Goal: Communication & Community: Answer question/provide support

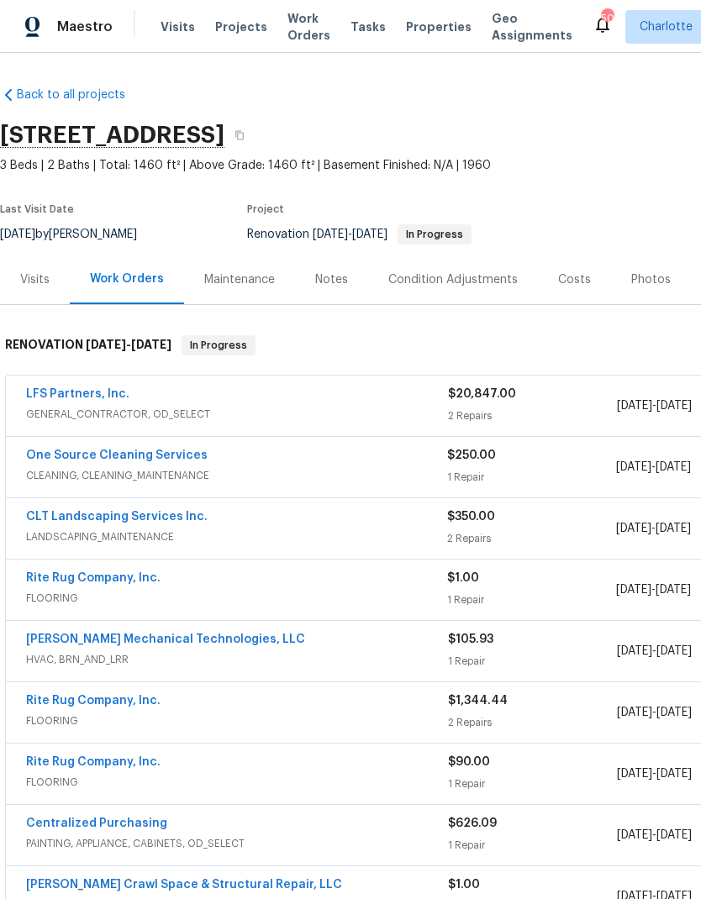
click at [224, 24] on span "Projects" at bounding box center [241, 26] width 52 height 17
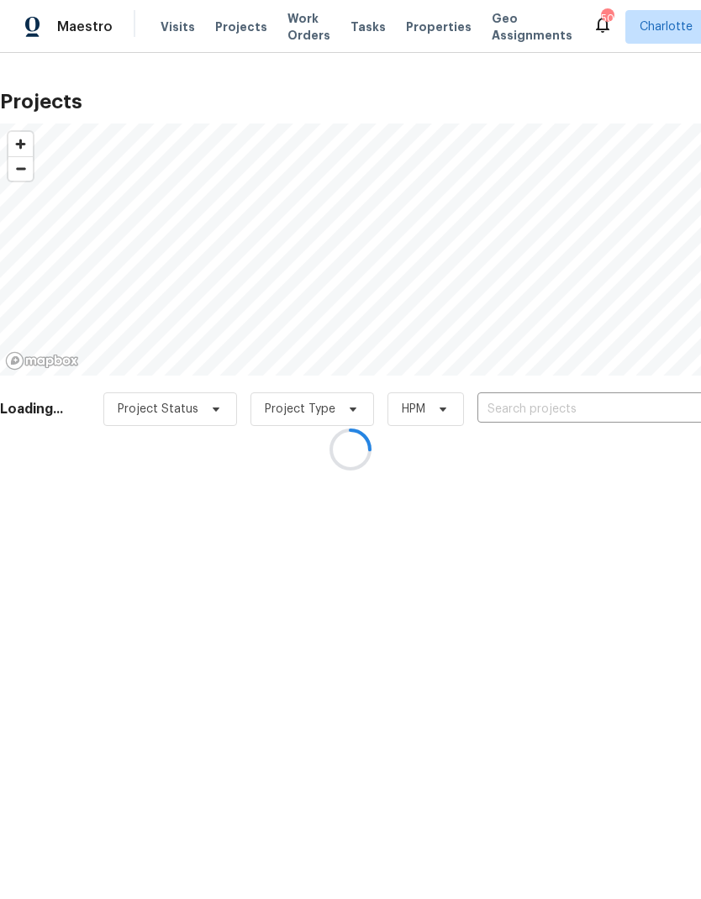
click at [628, 416] on div at bounding box center [350, 449] width 701 height 899
click at [420, 758] on div at bounding box center [350, 449] width 701 height 899
click at [622, 711] on div at bounding box center [350, 449] width 701 height 899
click at [634, 394] on div at bounding box center [350, 449] width 701 height 899
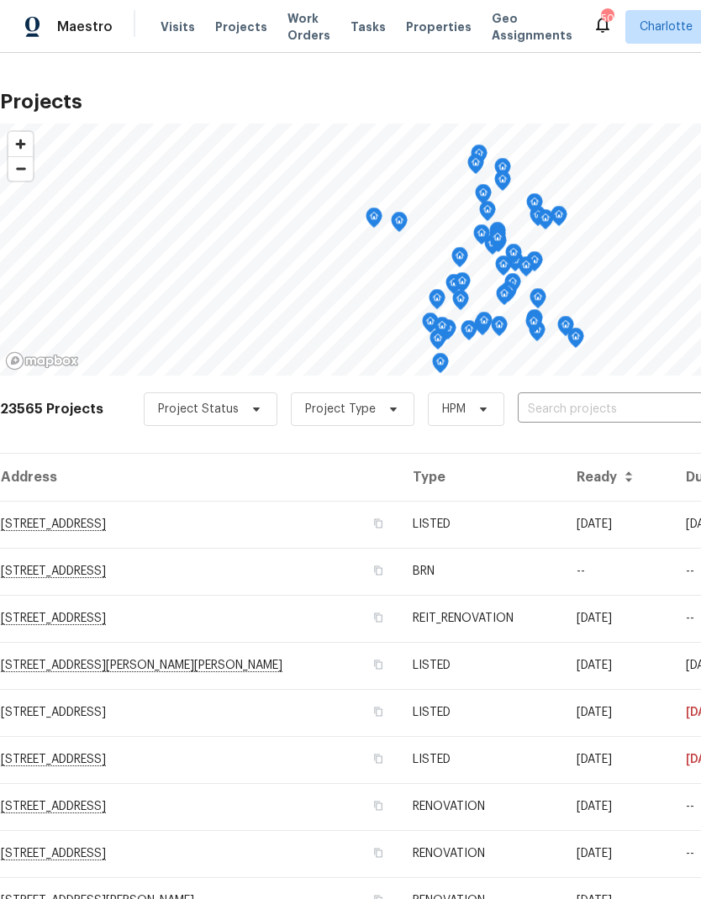
click at [596, 422] on input "text" at bounding box center [614, 410] width 192 height 26
type input "1013 mil"
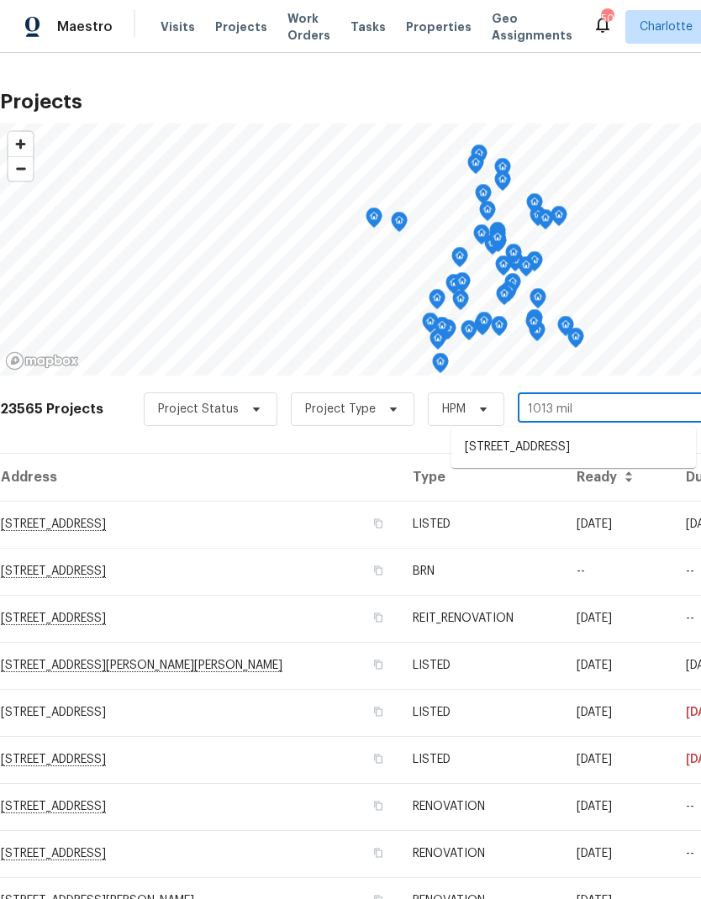
click at [627, 455] on li "[STREET_ADDRESS]" at bounding box center [573, 448] width 244 height 28
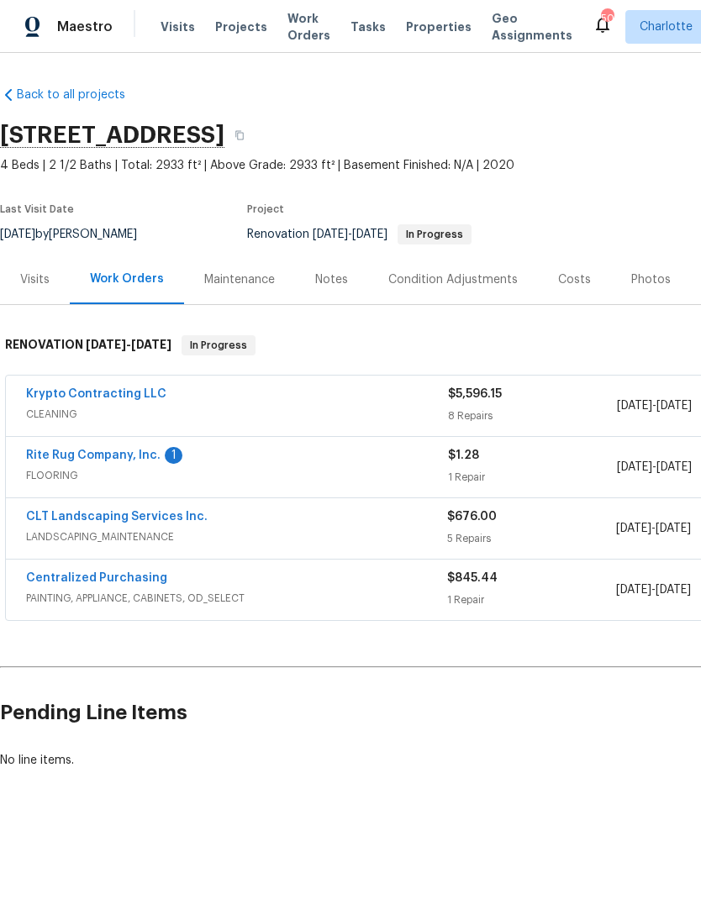
click at [41, 449] on link "Rite Rug Company, Inc." at bounding box center [93, 455] width 134 height 12
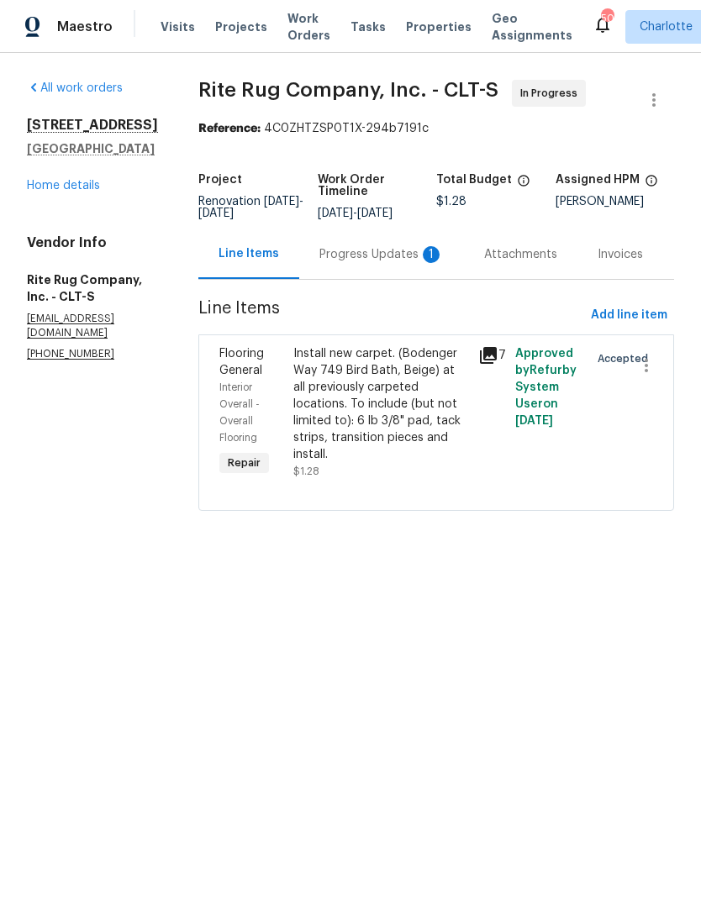
click at [362, 263] on div "Progress Updates 1" at bounding box center [381, 254] width 124 height 17
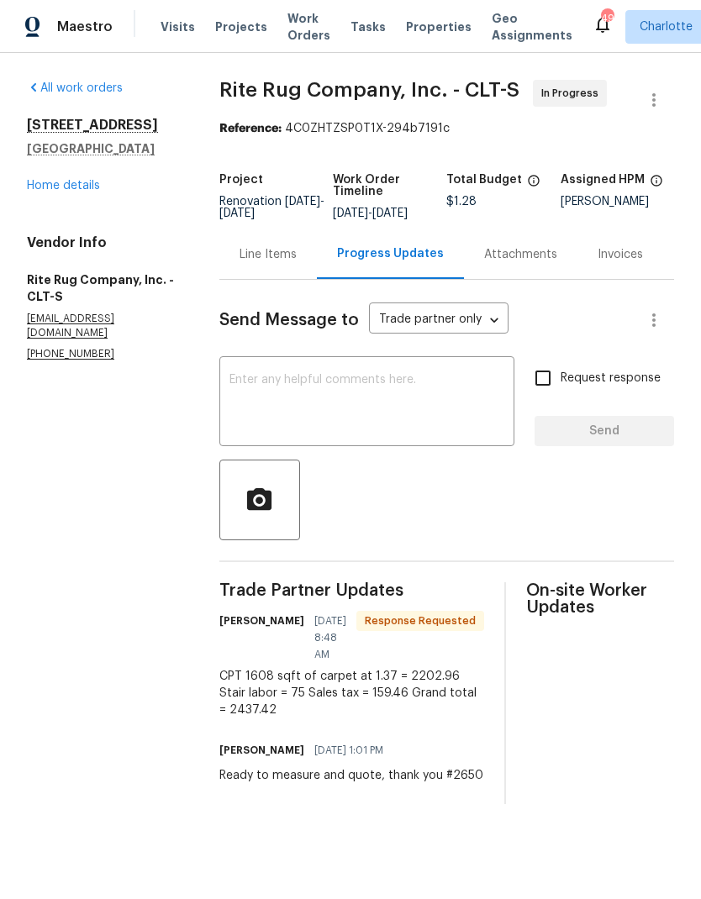
click at [258, 263] on div "Line Items" at bounding box center [267, 254] width 57 height 17
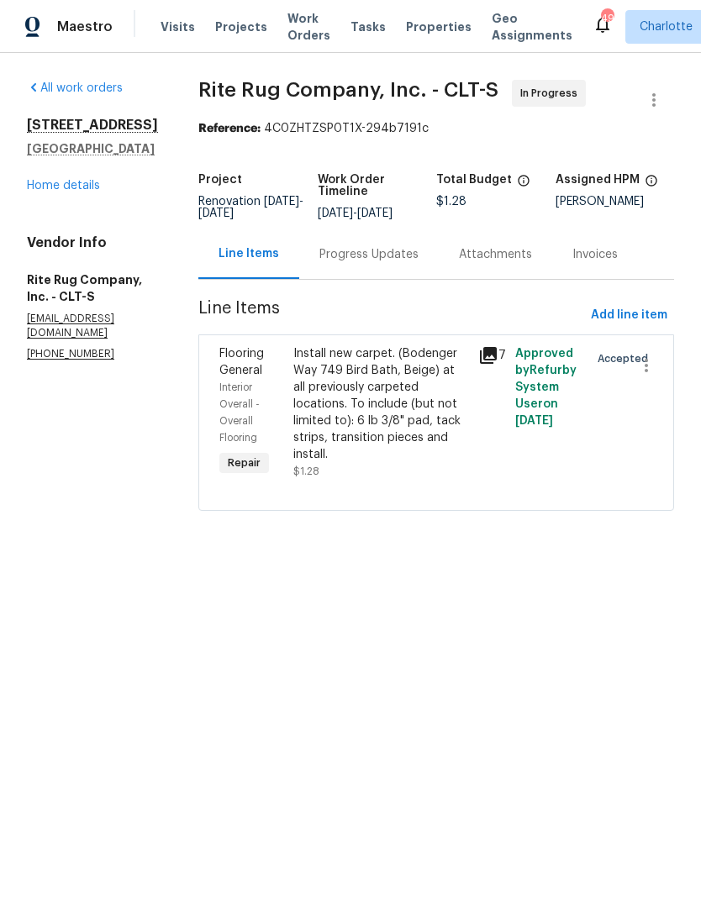
click at [326, 424] on div "Install new carpet. (Bodenger Way 749 Bird Bath, Beige) at all previously carpe…" at bounding box center [380, 404] width 175 height 118
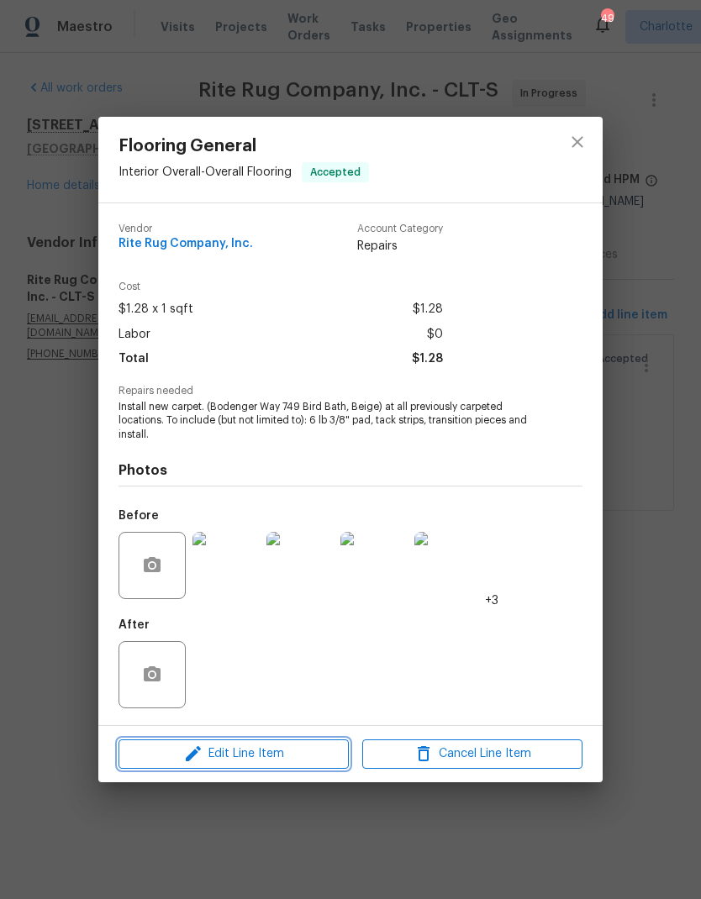
click at [184, 765] on button "Edit Line Item" at bounding box center [233, 753] width 230 height 29
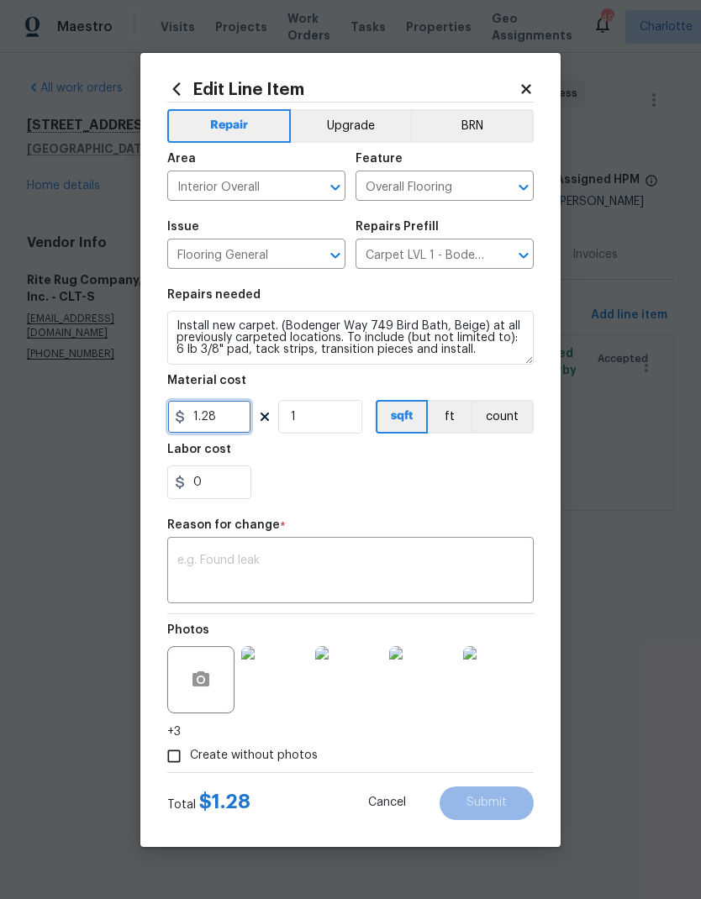
click at [234, 423] on input "1.28" at bounding box center [209, 417] width 84 height 34
type input "2437.42"
click at [466, 549] on div "x ​" at bounding box center [350, 572] width 366 height 62
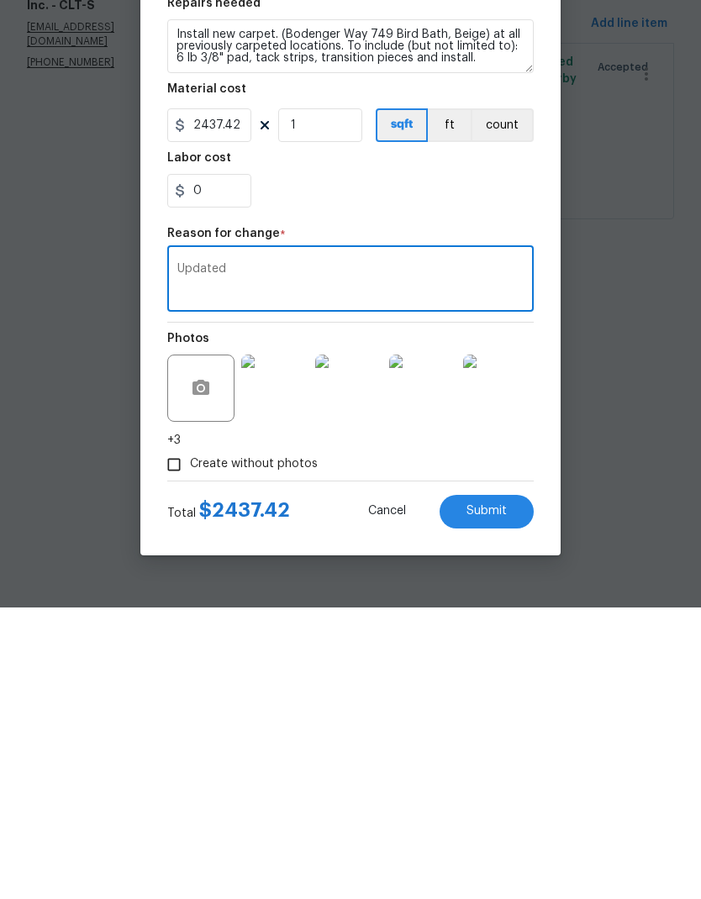
type textarea "Updated"
click at [493, 796] on span "Submit" at bounding box center [486, 802] width 40 height 13
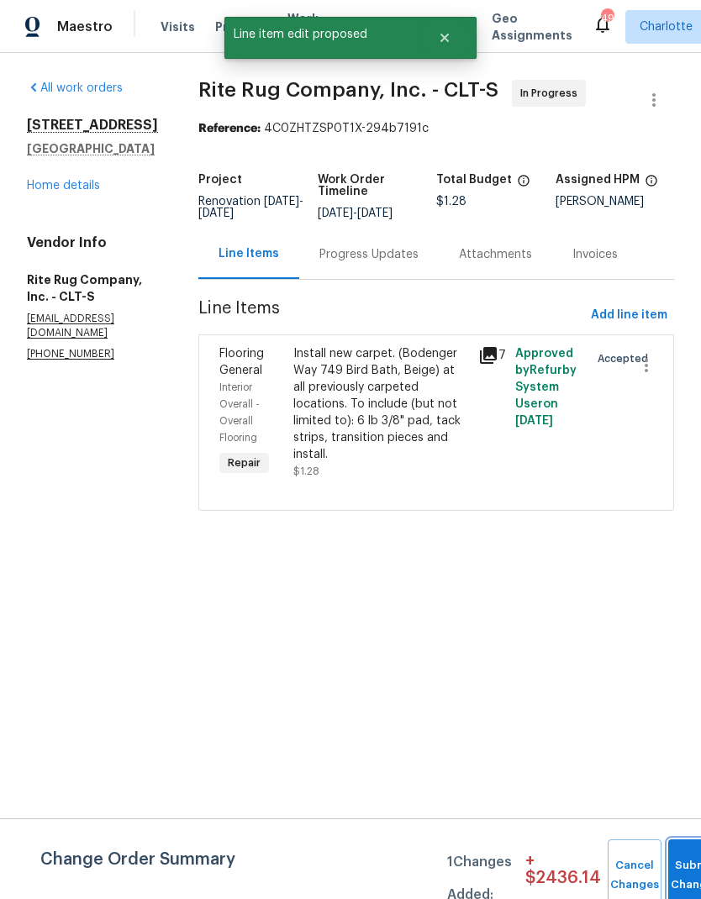
click at [680, 855] on button "Submit Changes" at bounding box center [695, 875] width 54 height 72
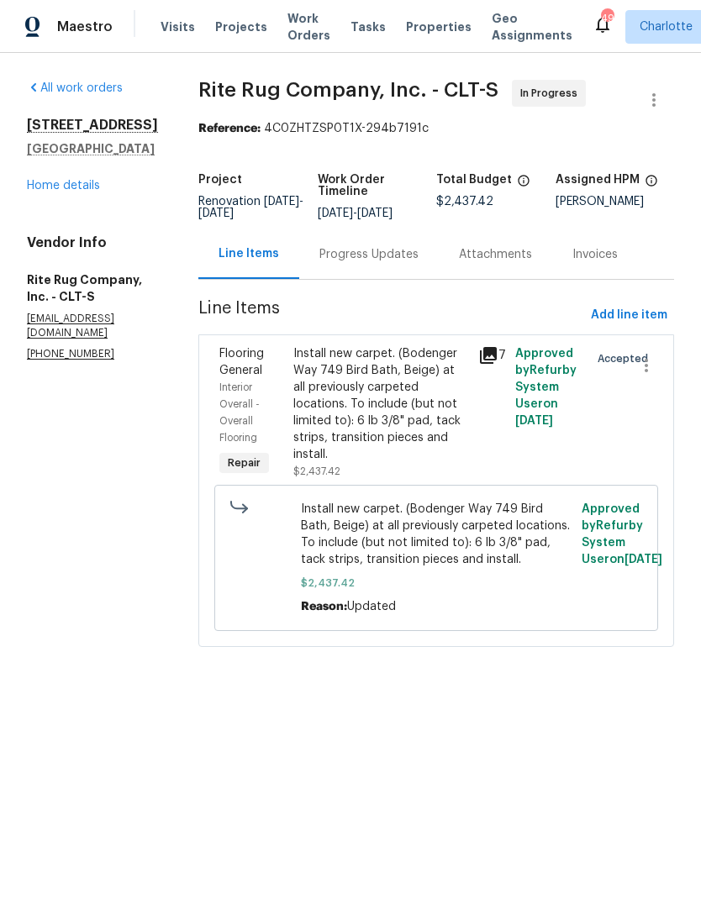
click at [50, 176] on div "1013 Millbridge Rd Belmont, NC 28012 Home details" at bounding box center [92, 155] width 131 height 77
click at [47, 186] on link "Home details" at bounding box center [63, 186] width 73 height 12
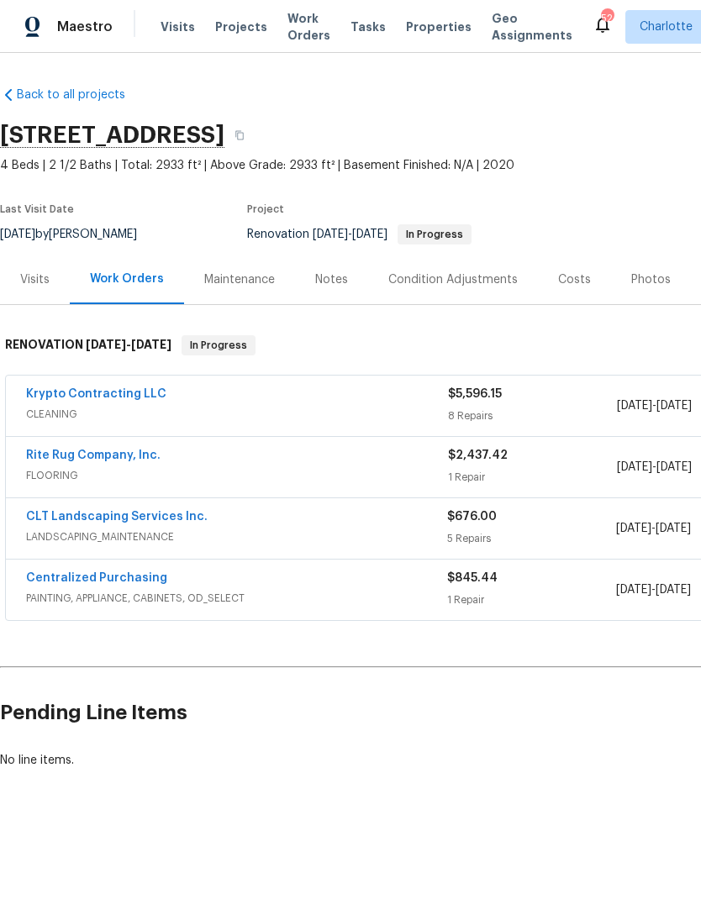
click at [43, 516] on link "CLT Landscaping Services Inc." at bounding box center [116, 517] width 181 height 12
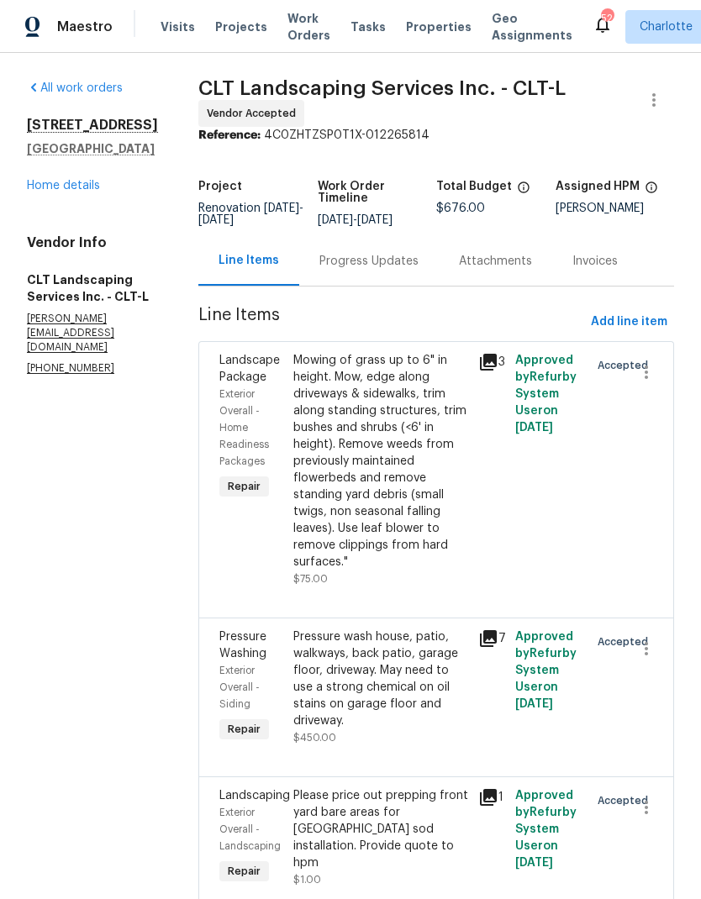
click at [410, 270] on div "Progress Updates" at bounding box center [368, 261] width 99 height 17
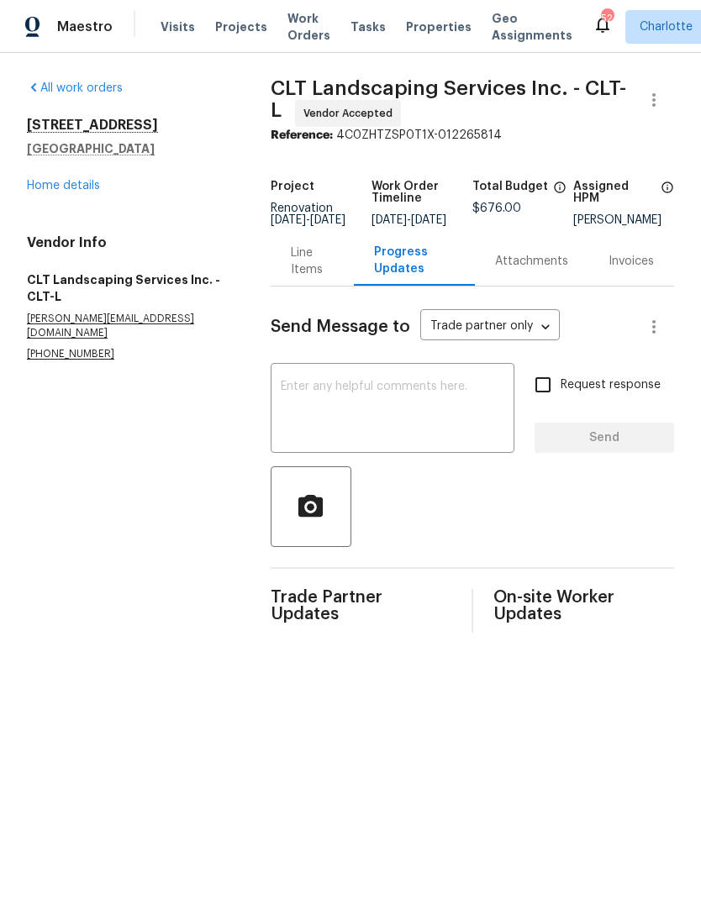
click at [483, 416] on textarea at bounding box center [392, 410] width 223 height 59
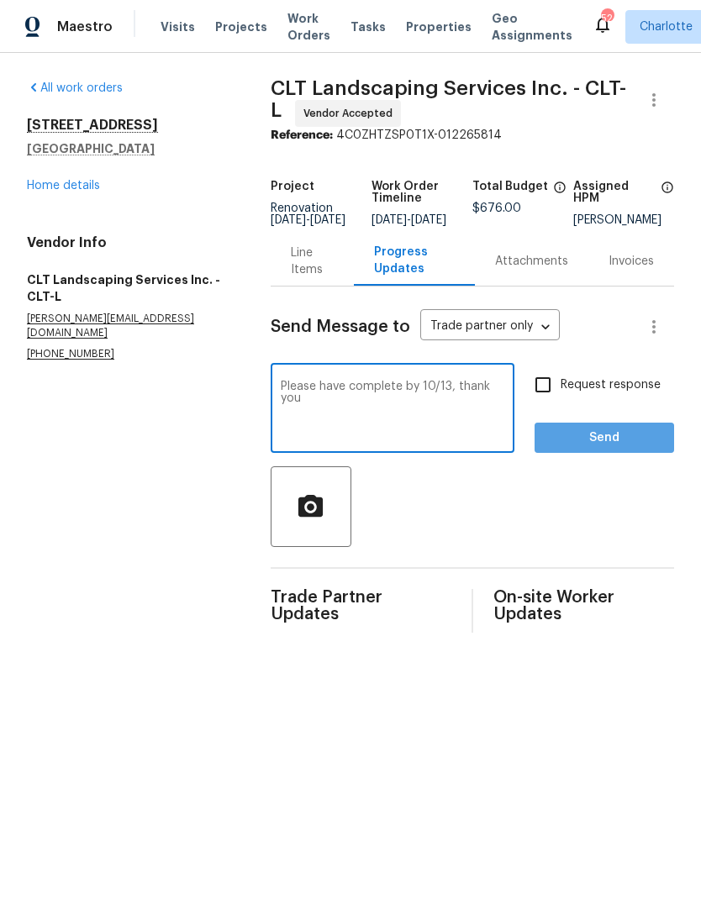
type textarea "Please have complete by 10/13, thank you"
click at [626, 449] on span "Send" at bounding box center [604, 438] width 113 height 21
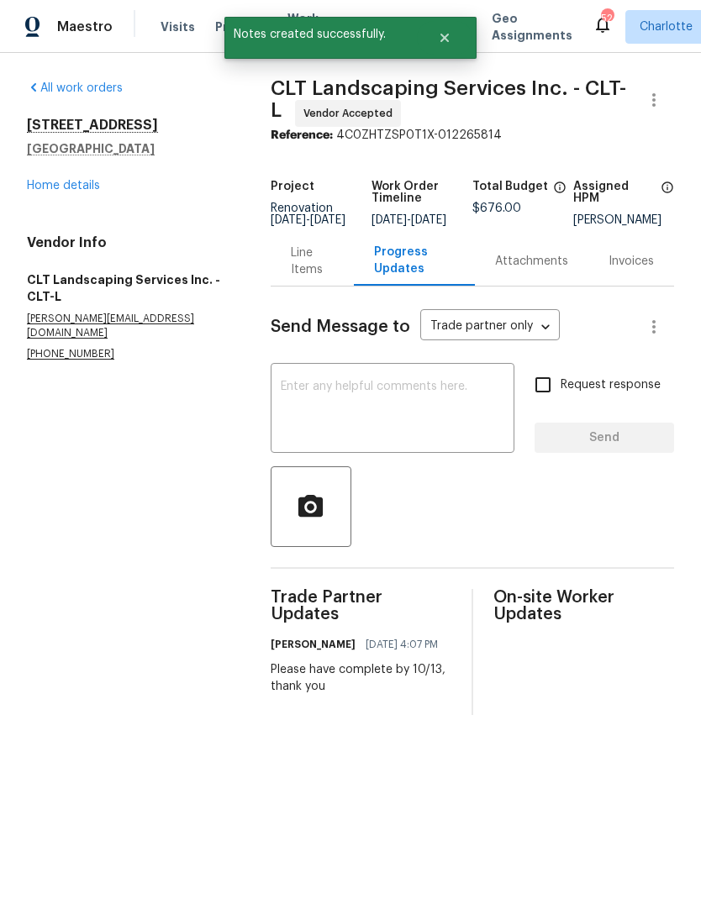
click at [32, 184] on link "Home details" at bounding box center [63, 186] width 73 height 12
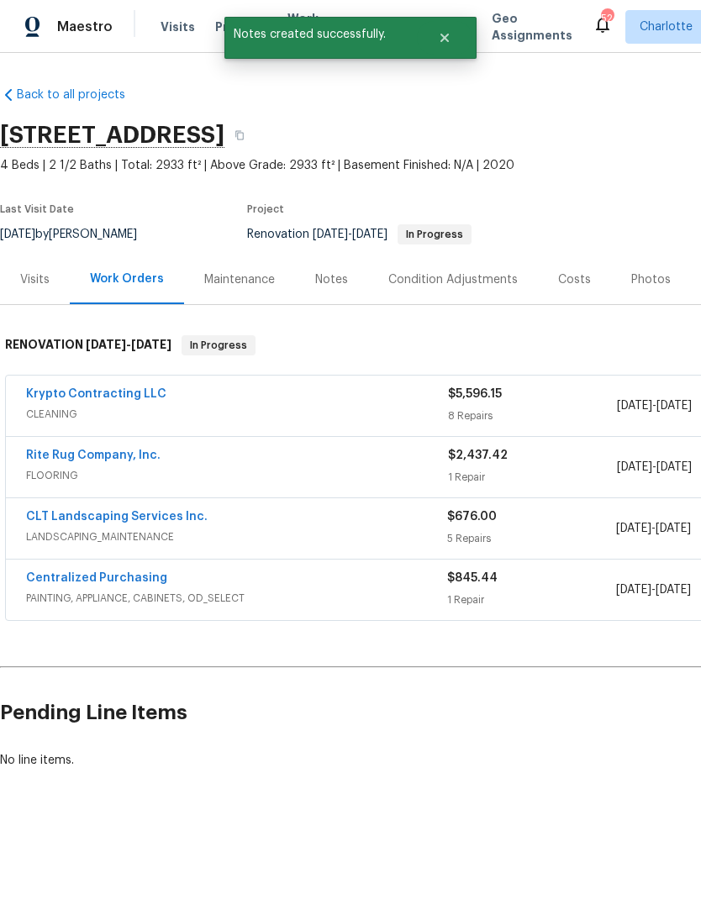
click at [200, 24] on div "Visits Projects Work Orders Tasks Properties Geo Assignments" at bounding box center [376, 27] width 432 height 34
click at [215, 21] on span "Projects" at bounding box center [241, 26] width 52 height 17
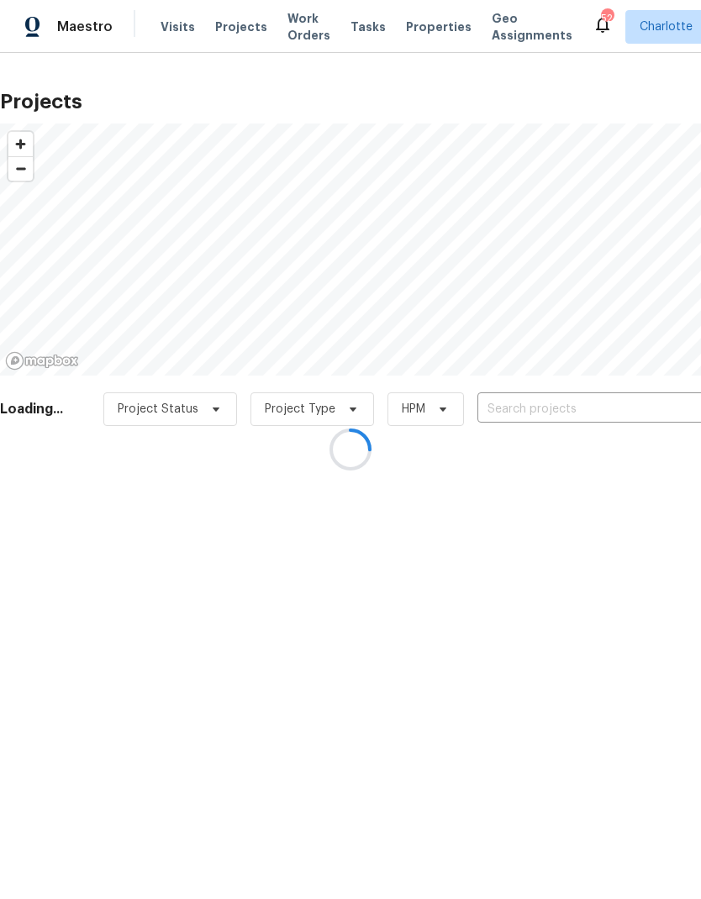
click at [597, 411] on div at bounding box center [350, 449] width 701 height 899
click at [606, 413] on div at bounding box center [350, 449] width 701 height 899
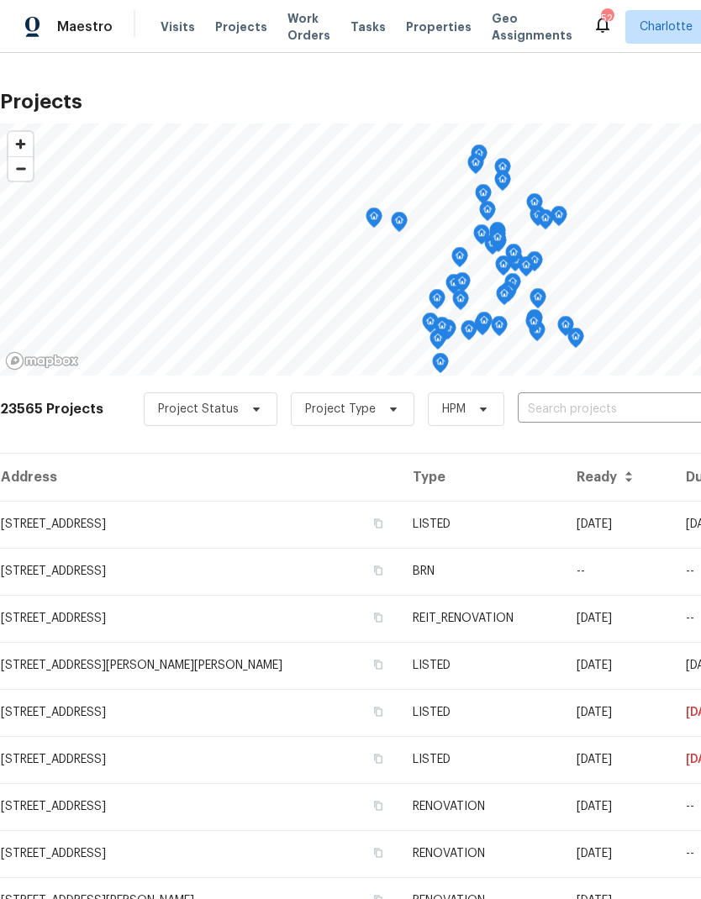
click at [609, 413] on input "text" at bounding box center [614, 410] width 192 height 26
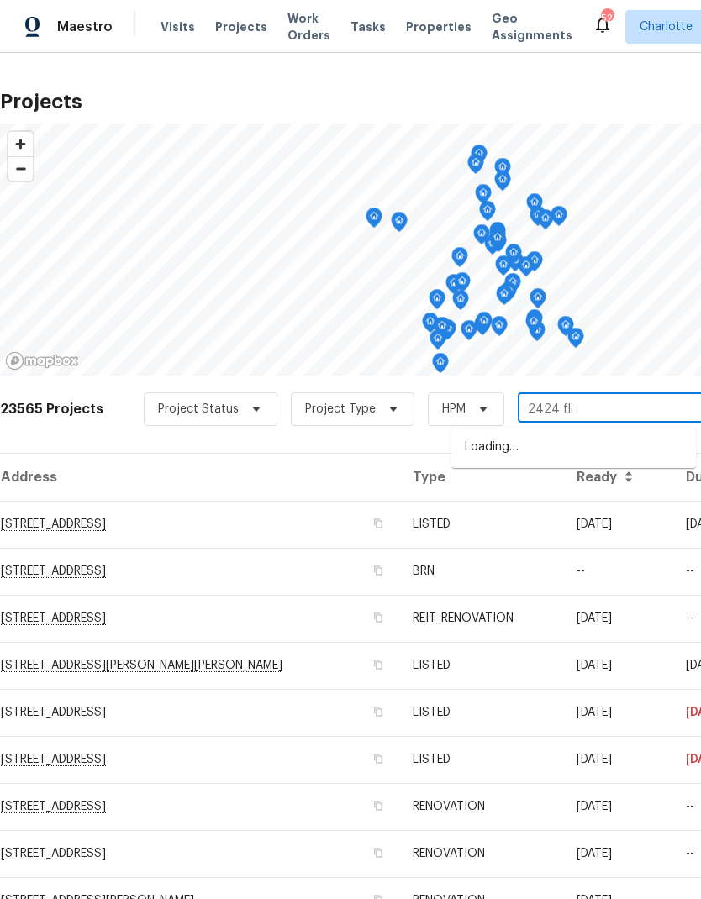
type input "2424 flin"
click at [616, 444] on li "[STREET_ADDRESS]" at bounding box center [573, 448] width 244 height 29
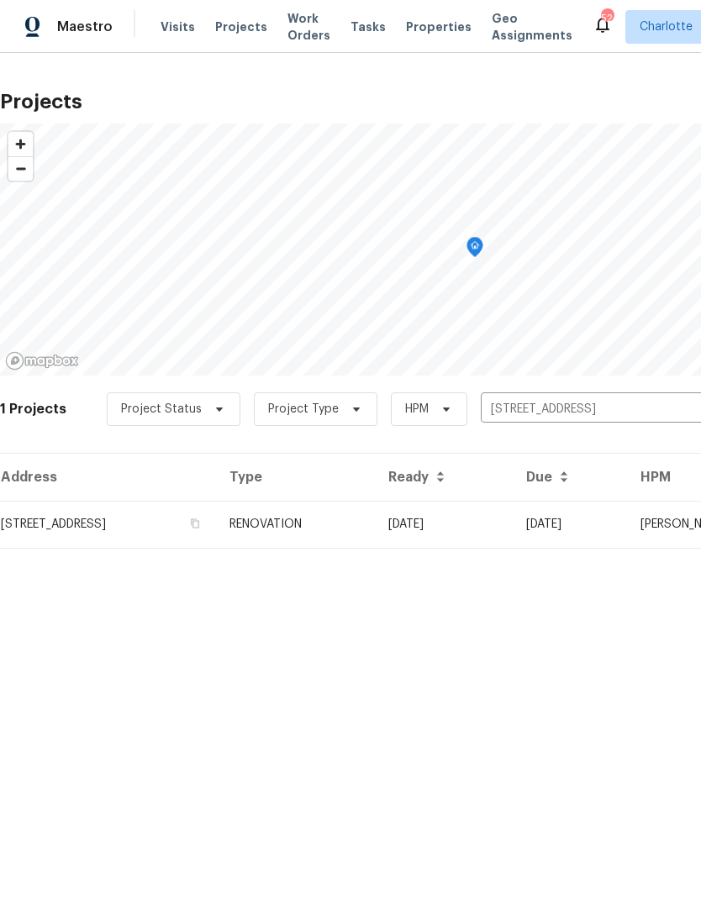
click at [512, 518] on td "10/06/25" at bounding box center [444, 524] width 138 height 47
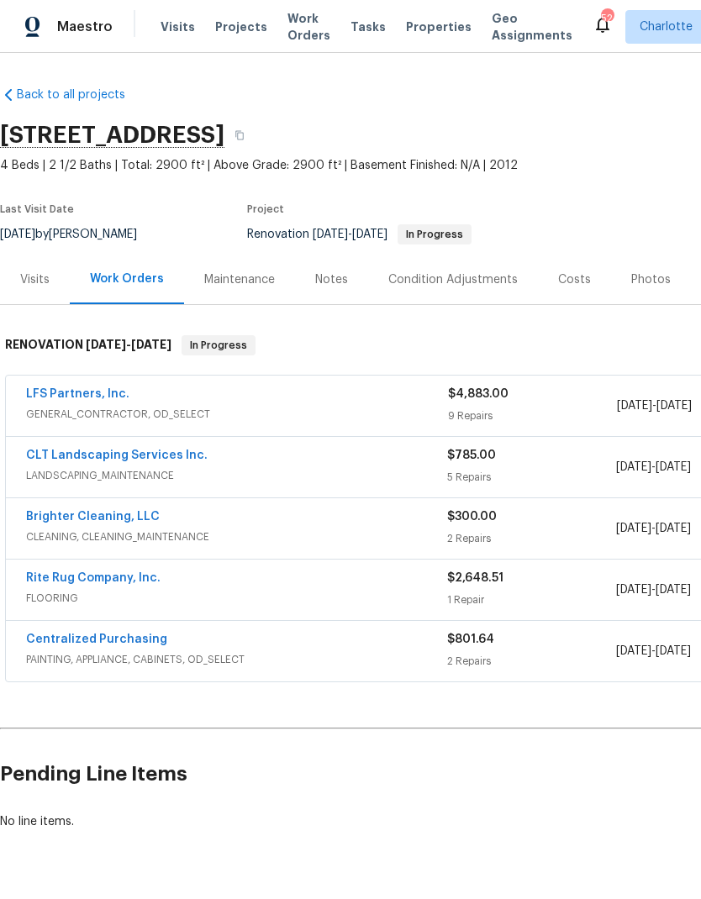
click at [45, 460] on link "CLT Landscaping Services Inc." at bounding box center [116, 455] width 181 height 12
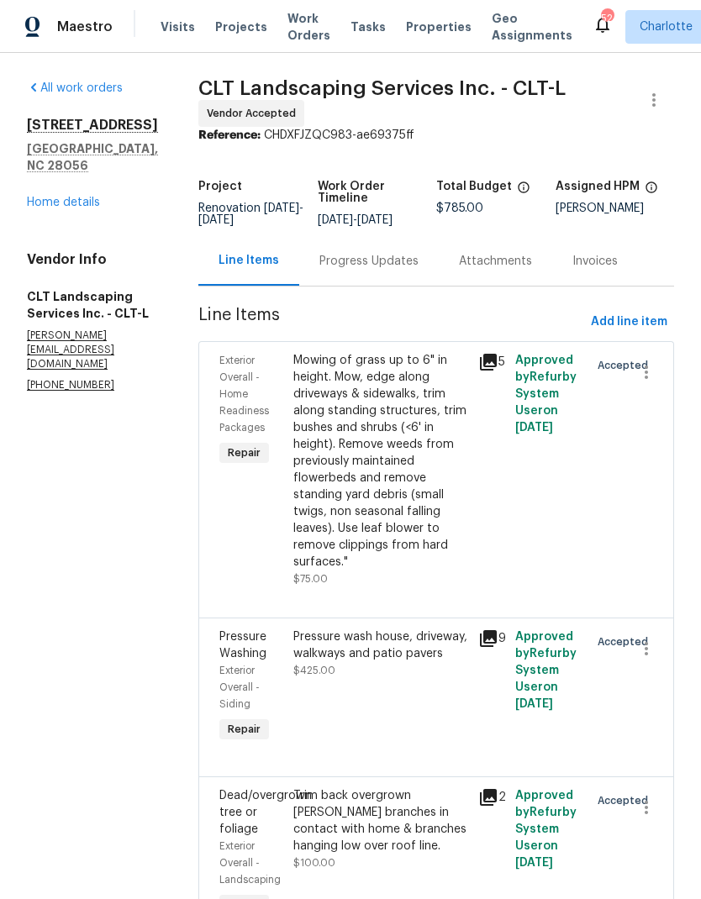
click at [405, 270] on div "Progress Updates" at bounding box center [368, 261] width 99 height 17
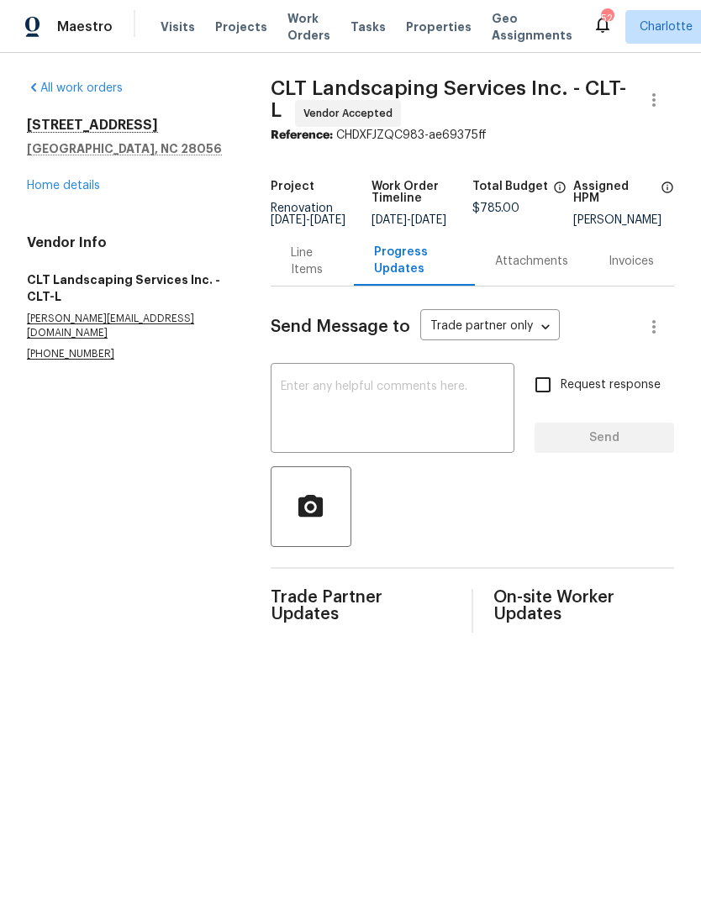
click at [494, 414] on textarea at bounding box center [392, 410] width 223 height 59
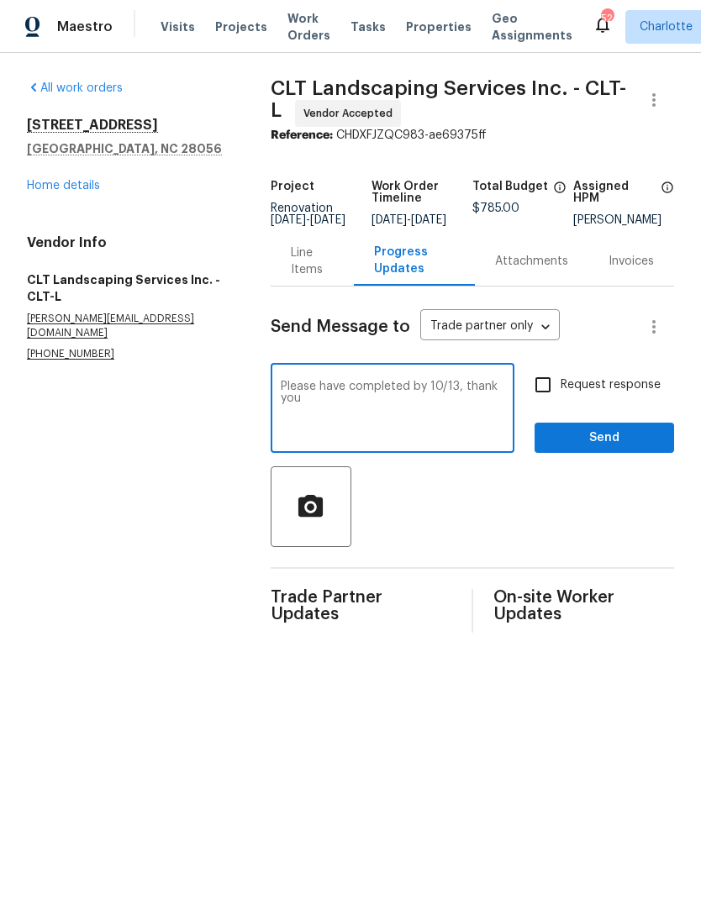
type textarea "Please have completed by 10/13, thank you"
click at [616, 449] on span "Send" at bounding box center [604, 438] width 113 height 21
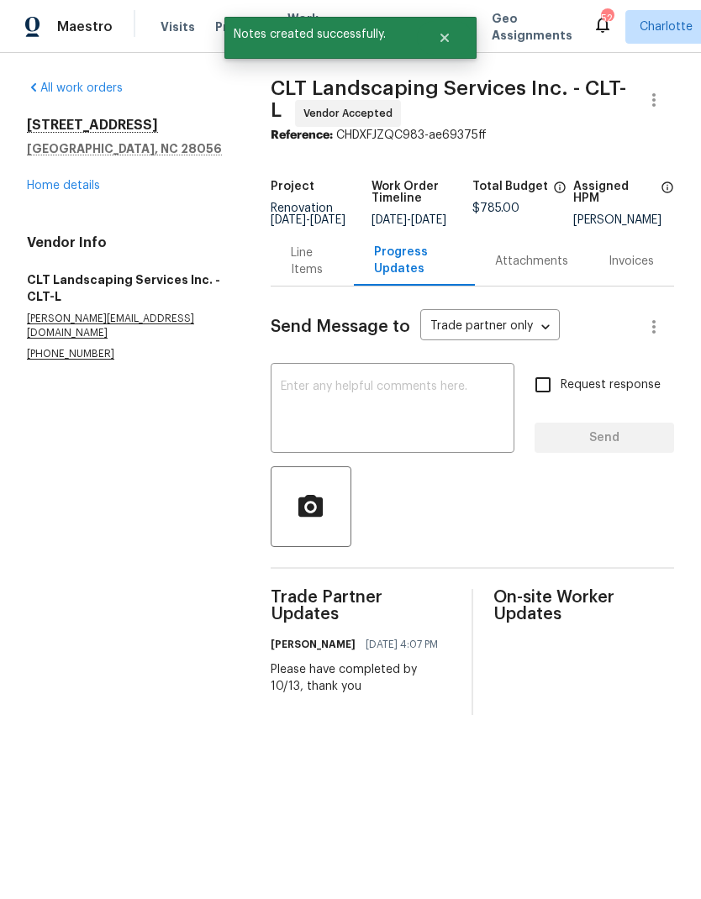
click at [32, 189] on link "Home details" at bounding box center [63, 186] width 73 height 12
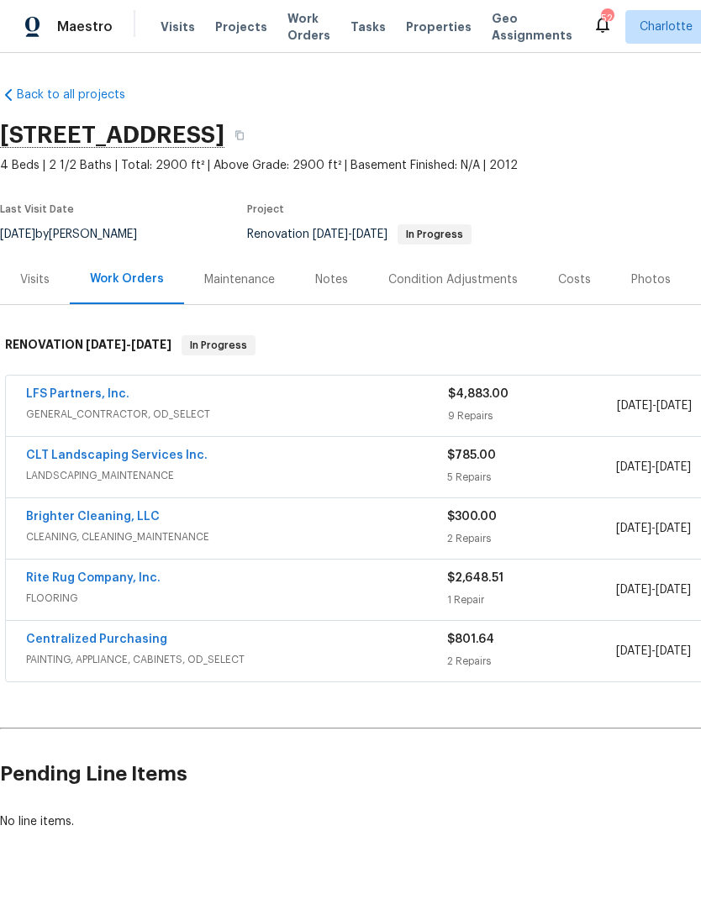
click at [169, 29] on span "Visits" at bounding box center [177, 26] width 34 height 17
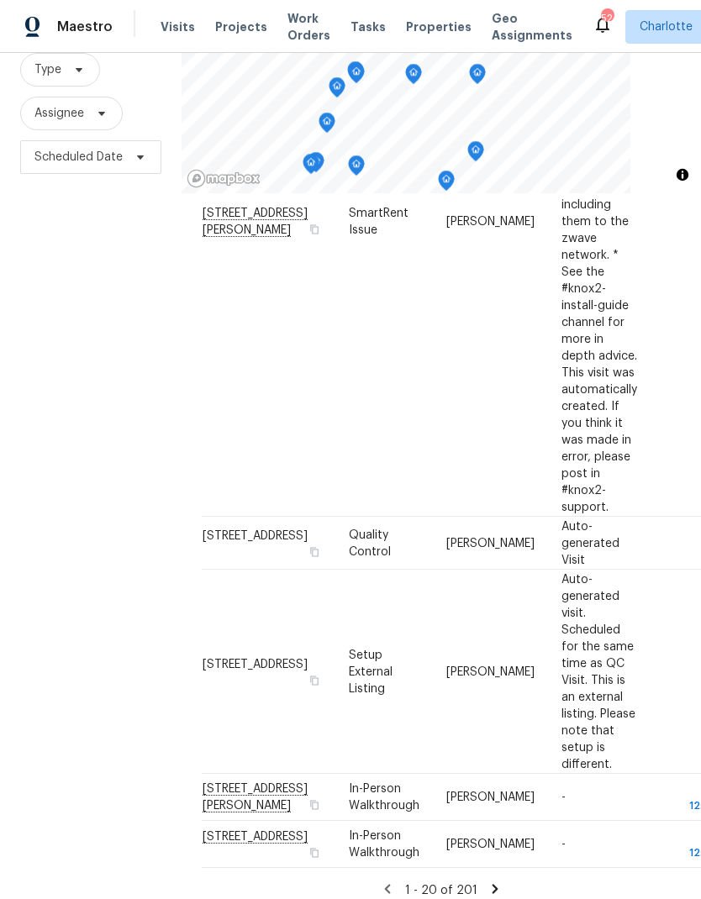
scroll to position [67, 0]
click at [496, 881] on icon at bounding box center [494, 888] width 15 height 15
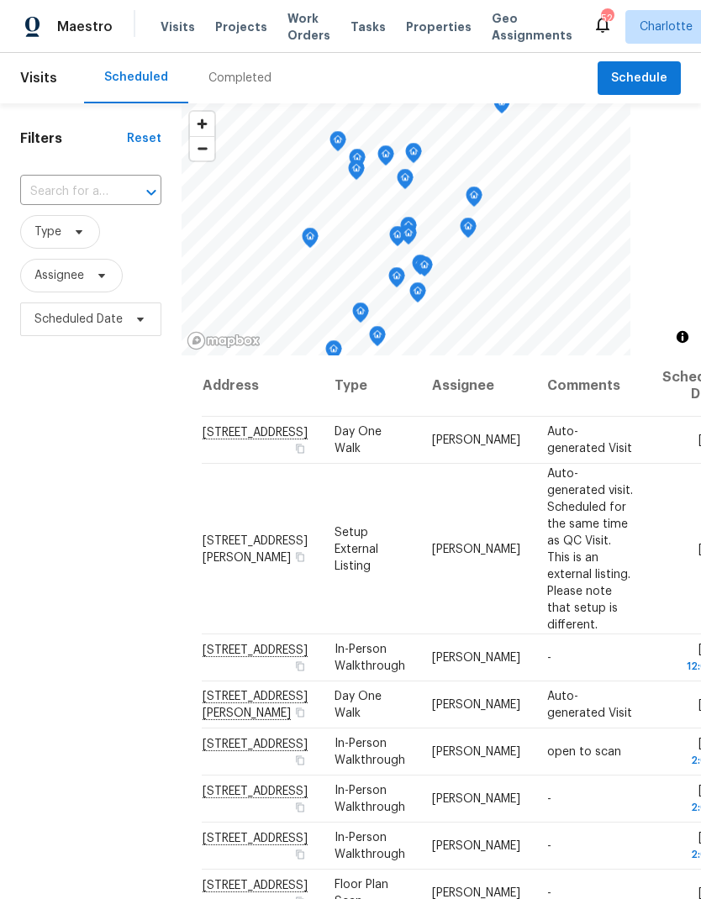
scroll to position [0, 0]
